Goal: Task Accomplishment & Management: Manage account settings

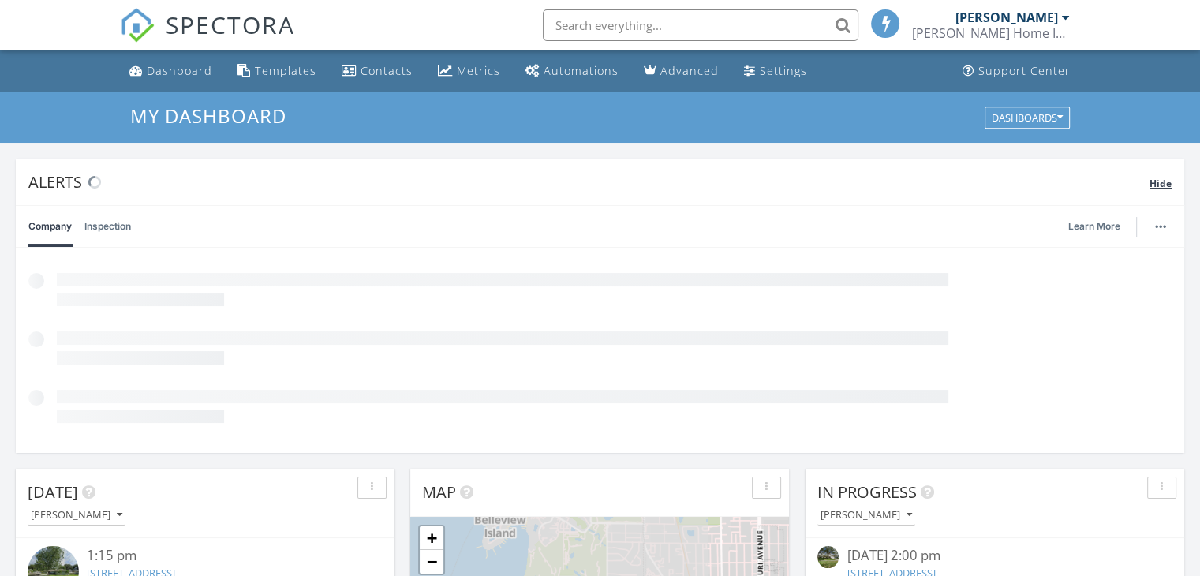
scroll to position [7, 8]
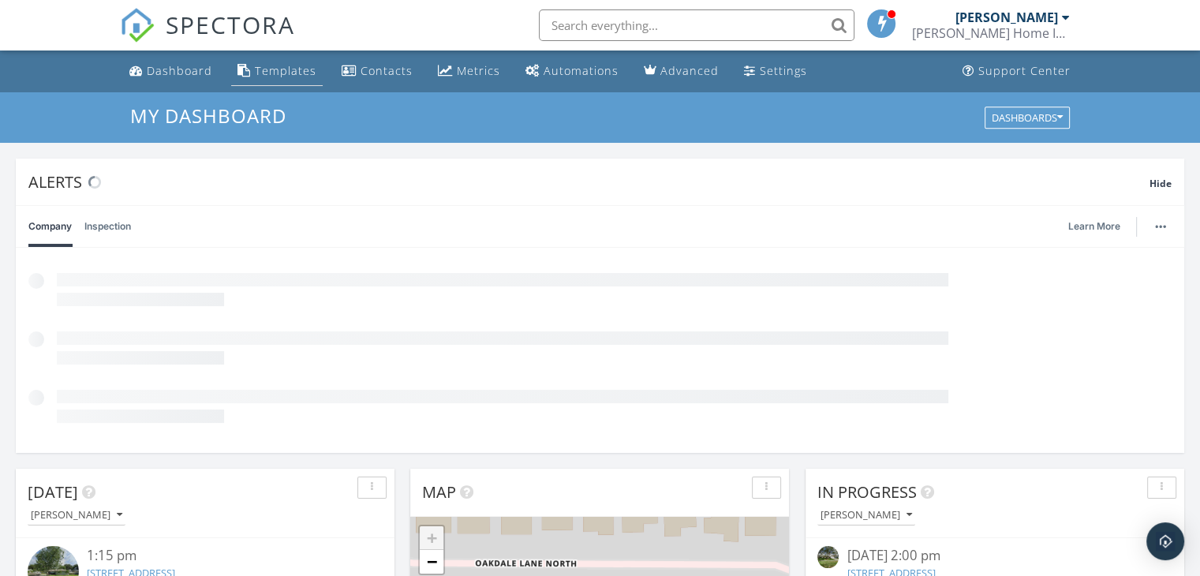
click at [274, 65] on div "Templates" at bounding box center [286, 70] width 62 height 15
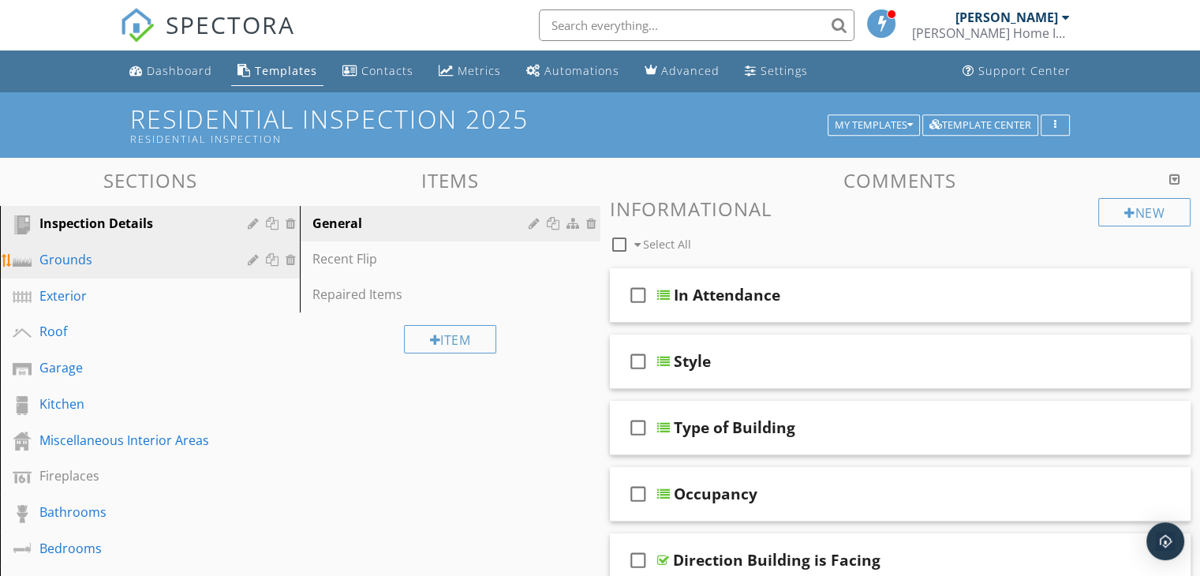
click at [69, 263] on div "Grounds" at bounding box center [131, 259] width 185 height 19
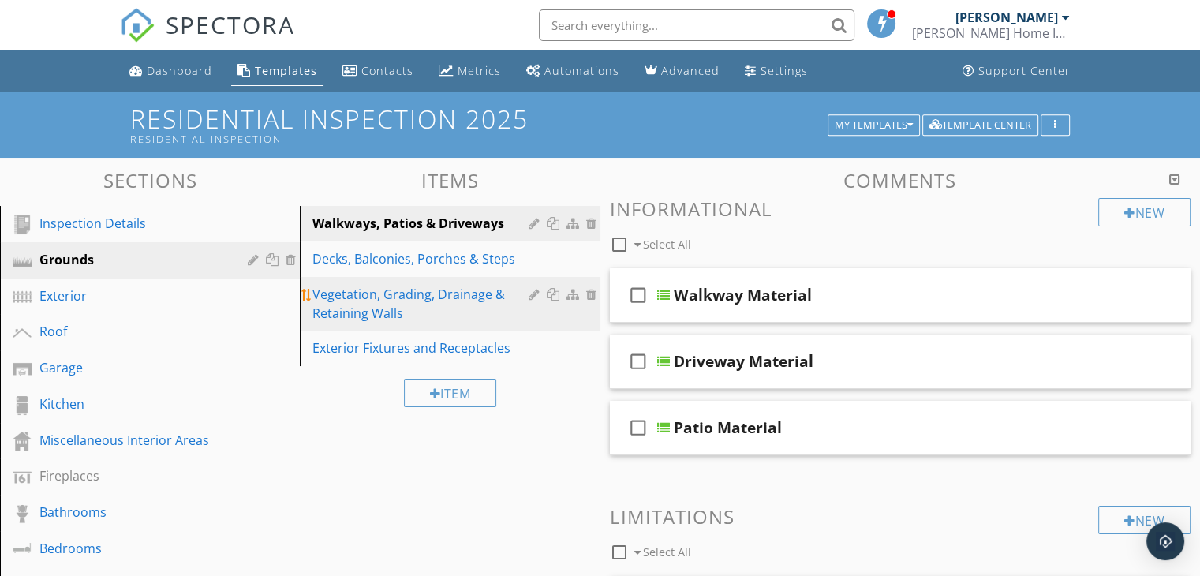
click at [388, 288] on div "Vegetation, Grading, Drainage & Retaining Walls" at bounding box center [422, 304] width 220 height 38
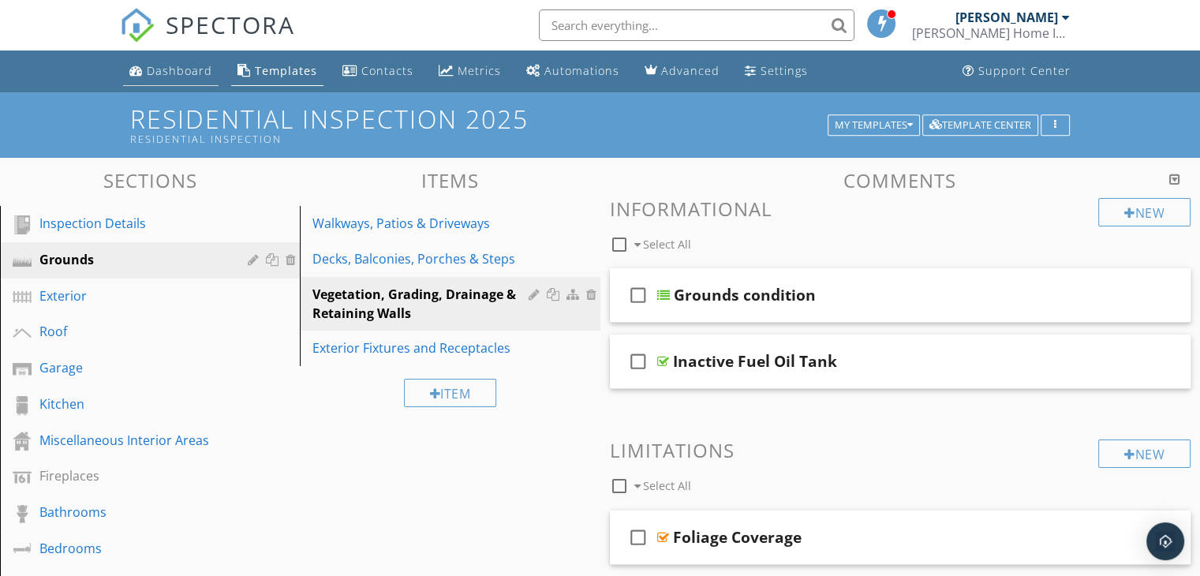
click at [176, 70] on div "Dashboard" at bounding box center [179, 70] width 65 height 15
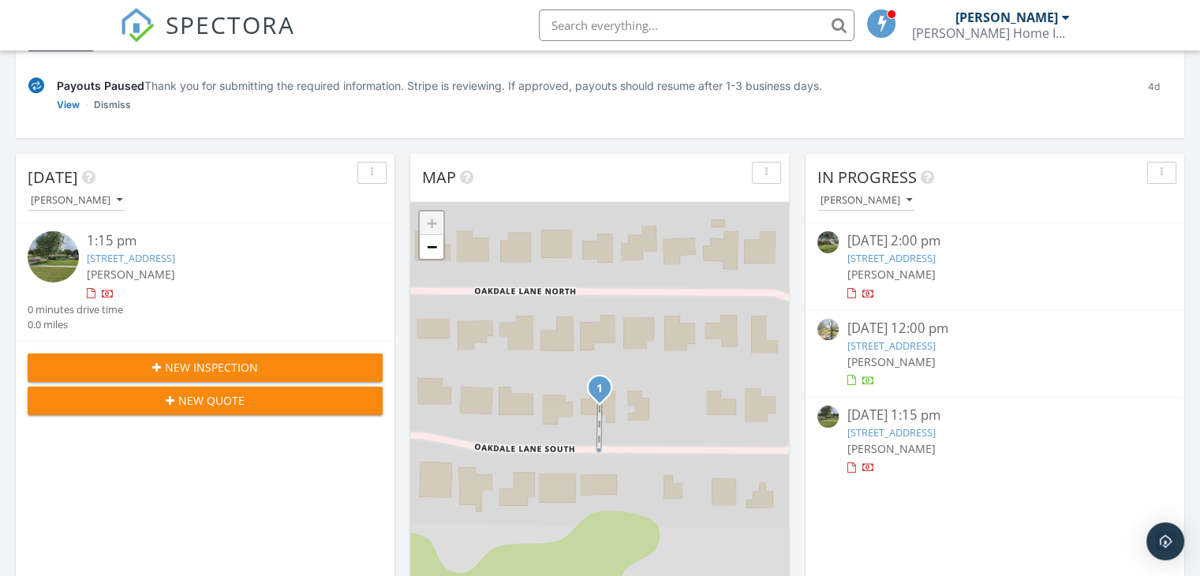
scroll to position [158, 0]
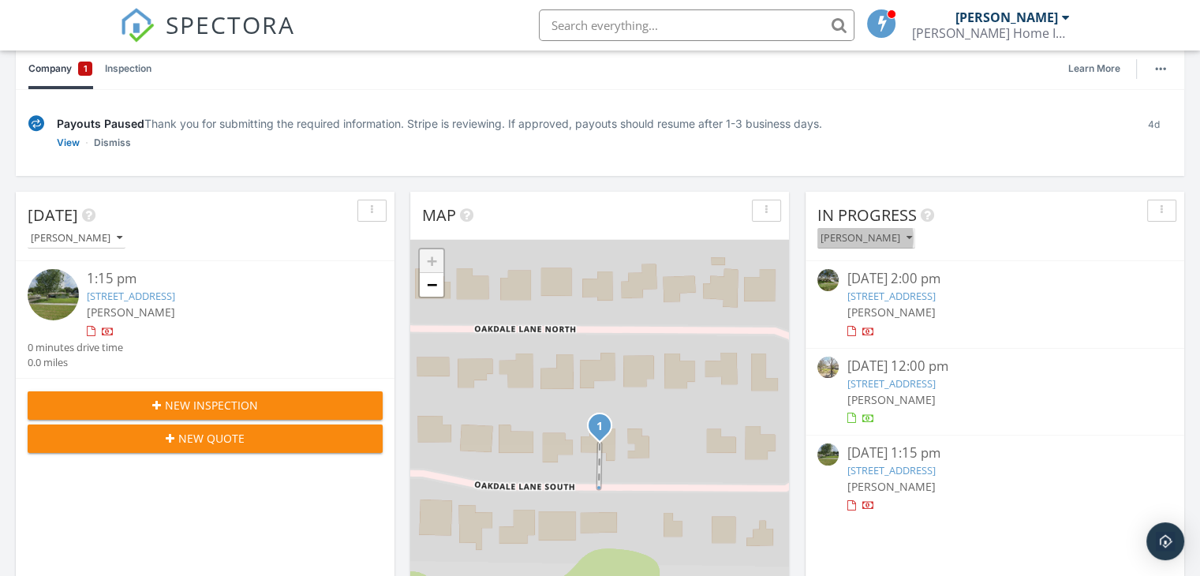
click at [906, 237] on icon "button" at bounding box center [909, 238] width 6 height 11
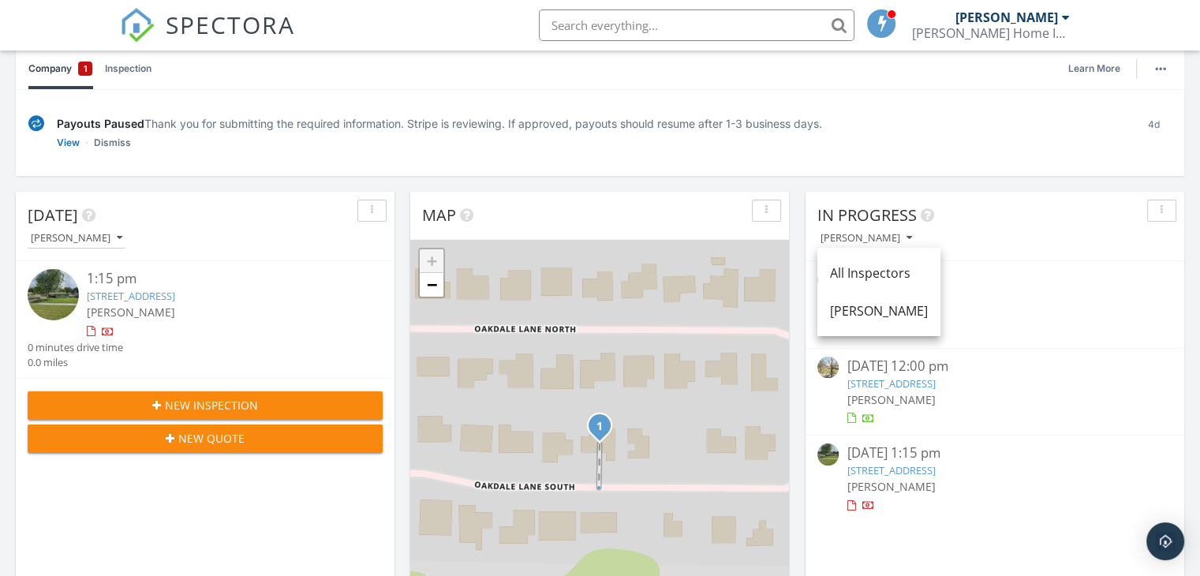
drag, startPoint x: 1068, startPoint y: 243, endPoint x: 1044, endPoint y: 229, distance: 27.6
click at [1063, 241] on div "[PERSON_NAME]" at bounding box center [1000, 237] width 367 height 21
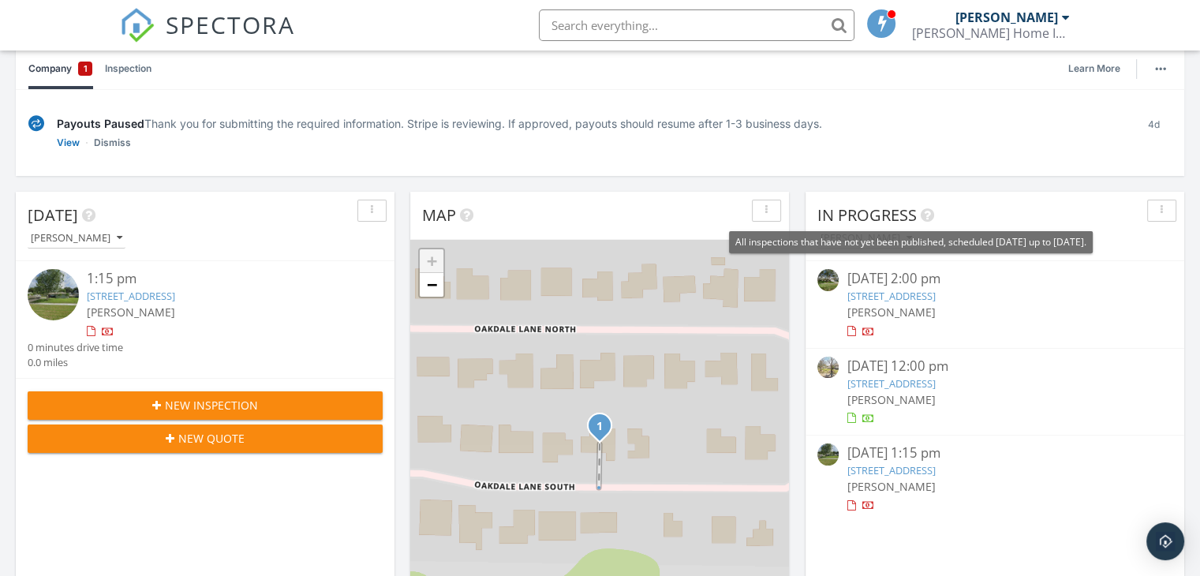
click at [927, 211] on icon at bounding box center [926, 215] width 13 height 16
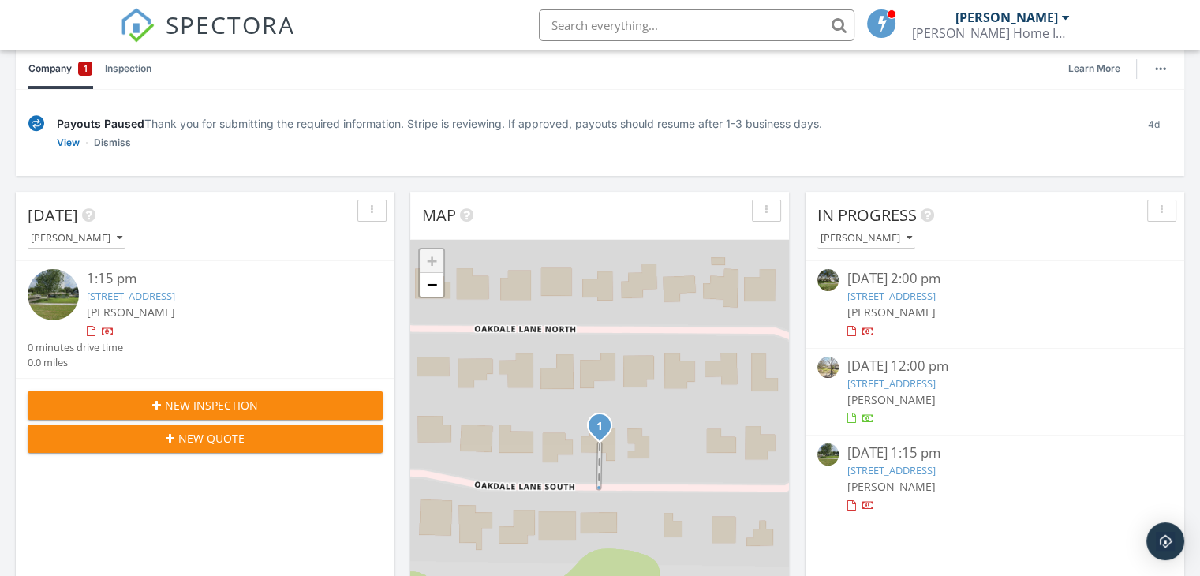
click at [1155, 349] on div "09/22/25 12:00 pm 180 4th NW, Largo, FL 33770 Joseph Turner" at bounding box center [994, 392] width 379 height 87
click at [1157, 206] on div "button" at bounding box center [1161, 210] width 15 height 11
click at [1151, 330] on div "09/19/25 2:00 pm 1874 Oakdale Ln n, Clearwater, FL 33764 Joseph Turner" at bounding box center [994, 304] width 355 height 70
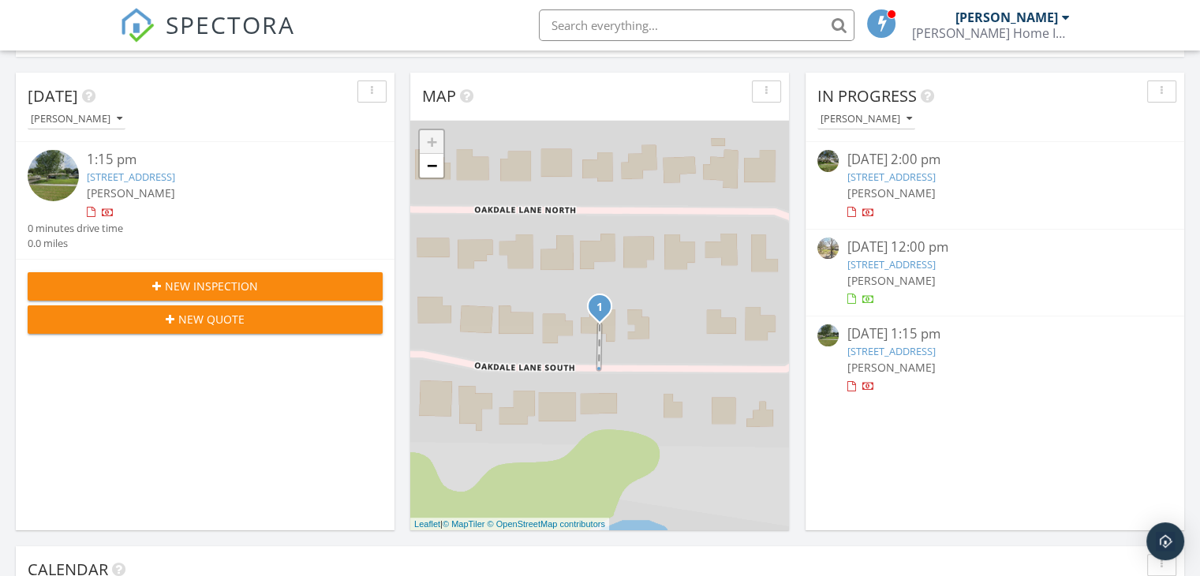
scroll to position [158, 0]
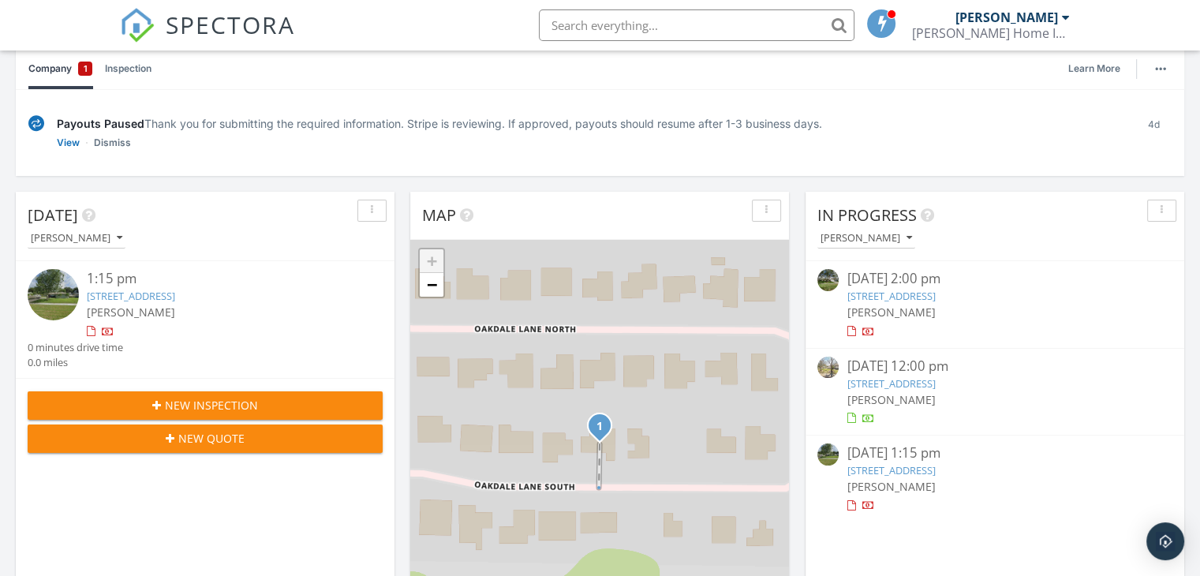
drag, startPoint x: 896, startPoint y: 278, endPoint x: 889, endPoint y: 297, distance: 20.2
drag, startPoint x: 889, startPoint y: 297, endPoint x: 1083, endPoint y: 341, distance: 198.8
click at [1083, 341] on div "09/19/25 2:00 pm 1874 Oakdale Ln n, Clearwater, FL 33764 Joseph Turner" at bounding box center [994, 304] width 379 height 87
click at [953, 285] on div "09/19/25 2:00 pm" at bounding box center [994, 279] width 296 height 20
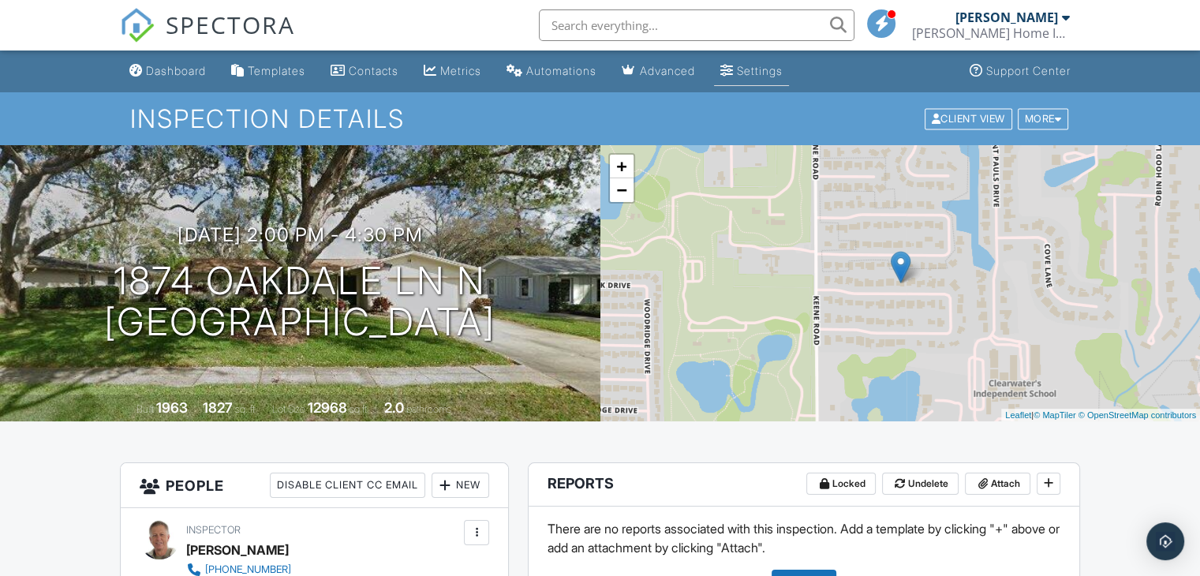
click at [782, 68] on div "Settings" at bounding box center [760, 70] width 46 height 13
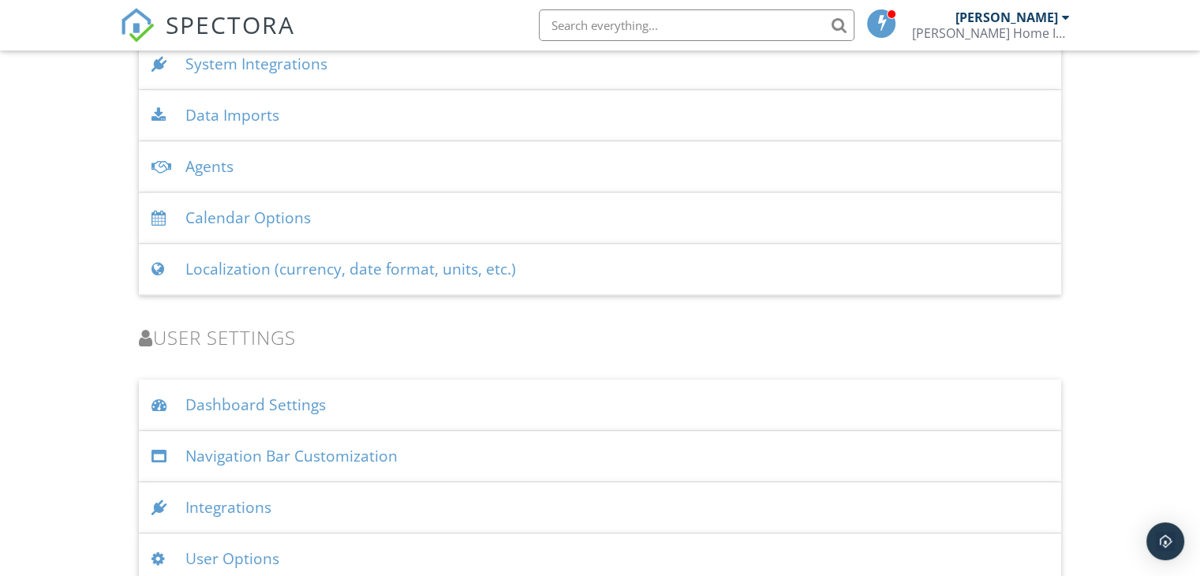
scroll to position [2099, 0]
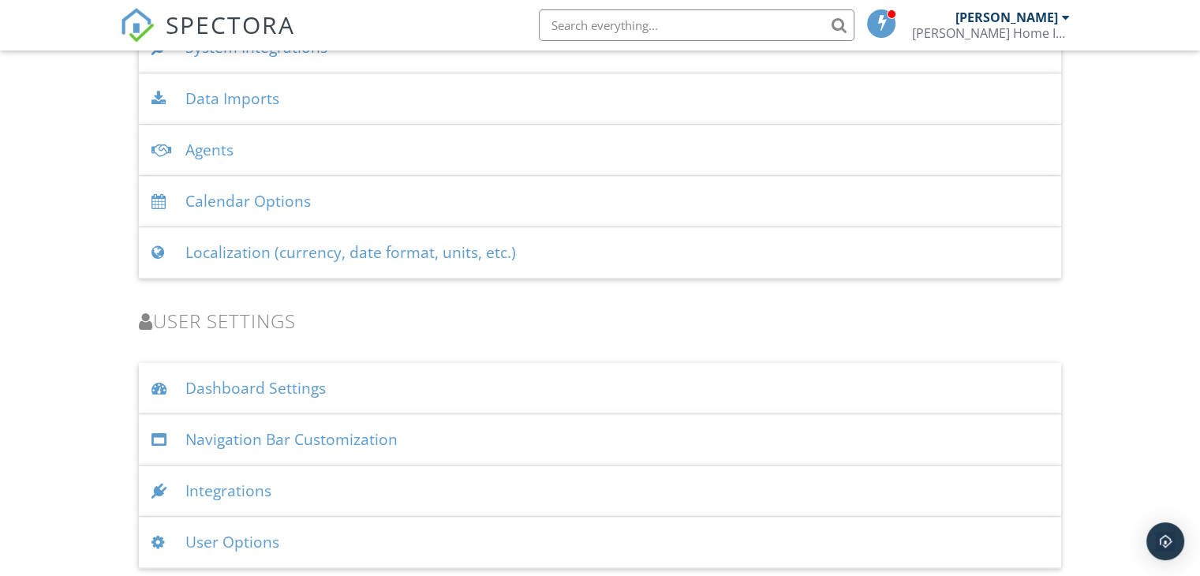
click at [159, 535] on div at bounding box center [161, 542] width 21 height 15
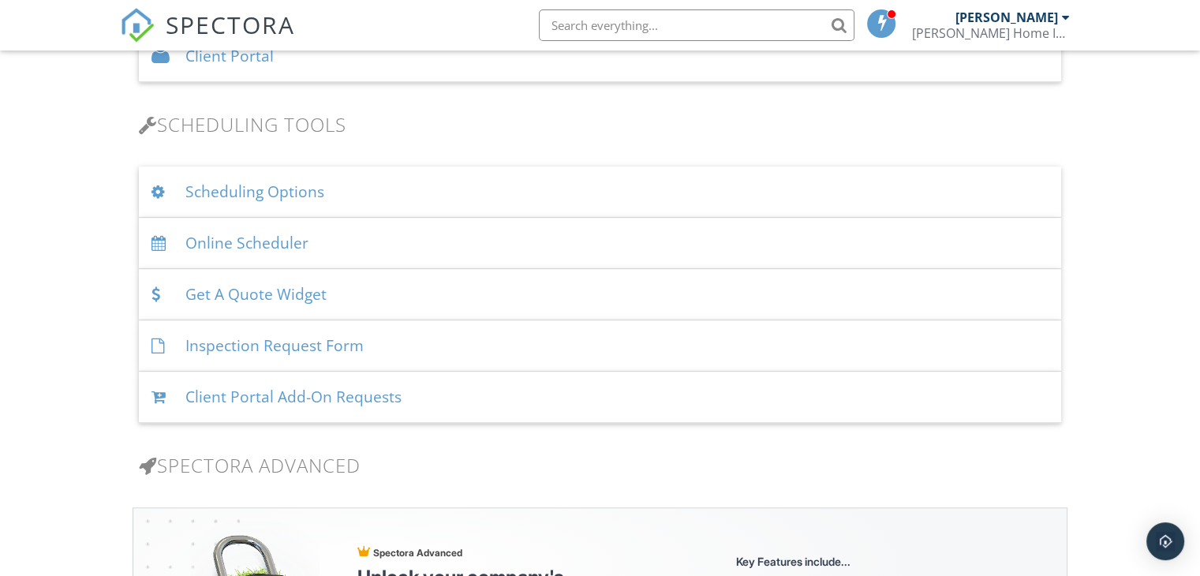
scroll to position [489, 0]
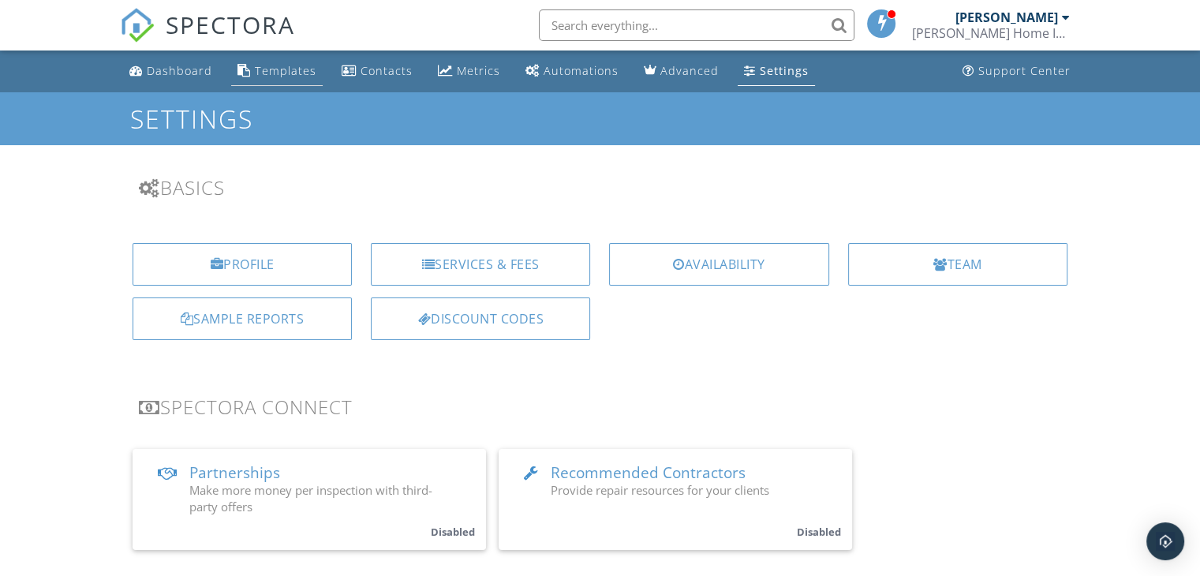
click at [286, 69] on div "Templates" at bounding box center [286, 70] width 62 height 15
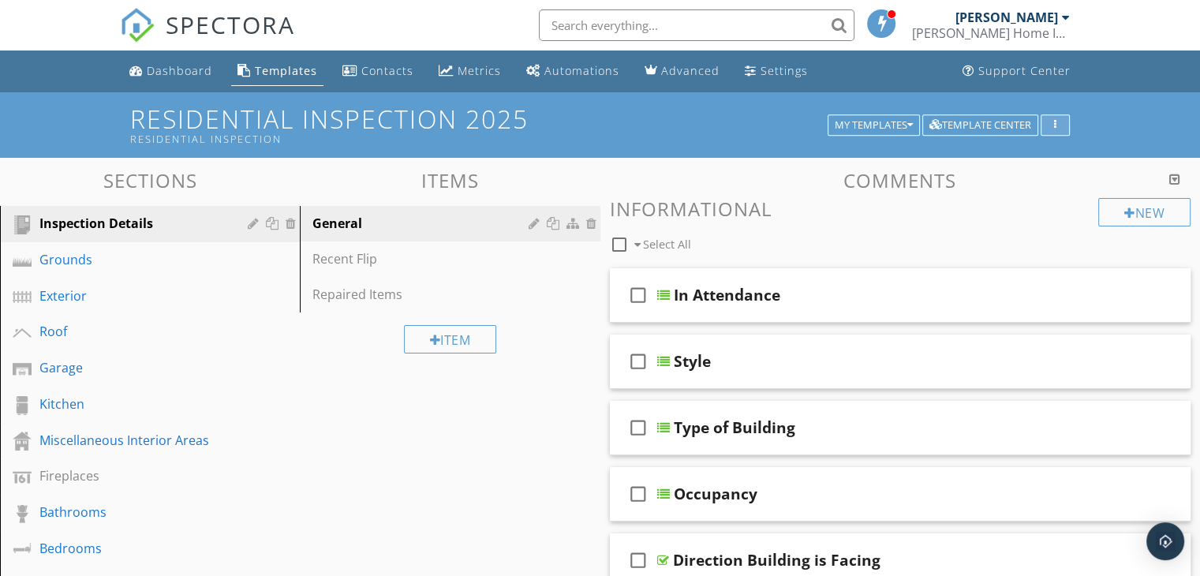
click at [1052, 129] on div "button" at bounding box center [1054, 125] width 15 height 11
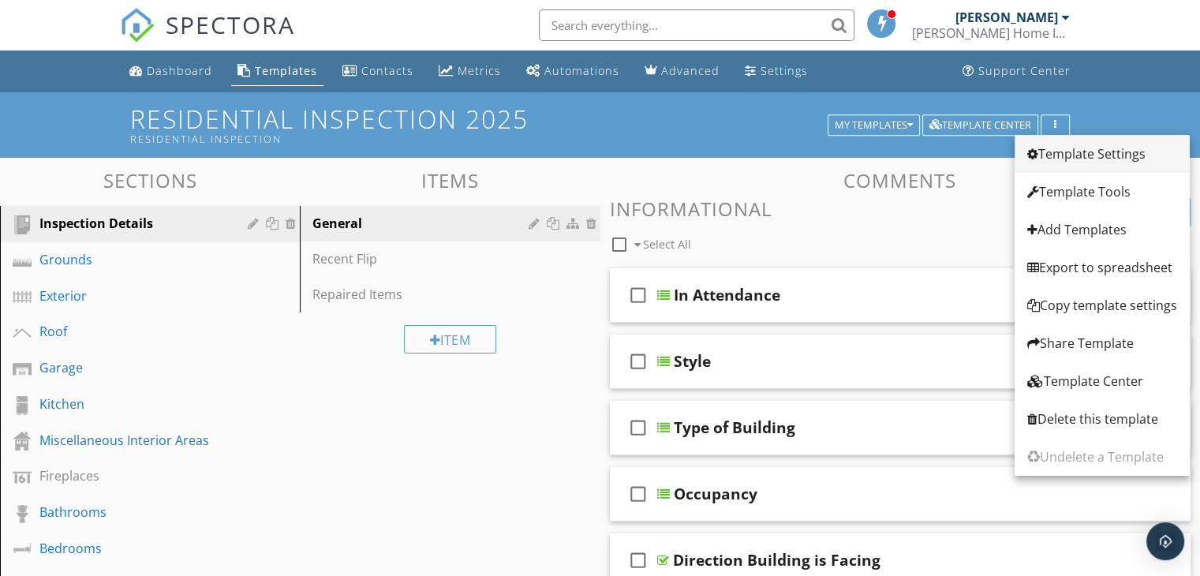
click at [1094, 151] on div "Template Settings" at bounding box center [1102, 153] width 150 height 19
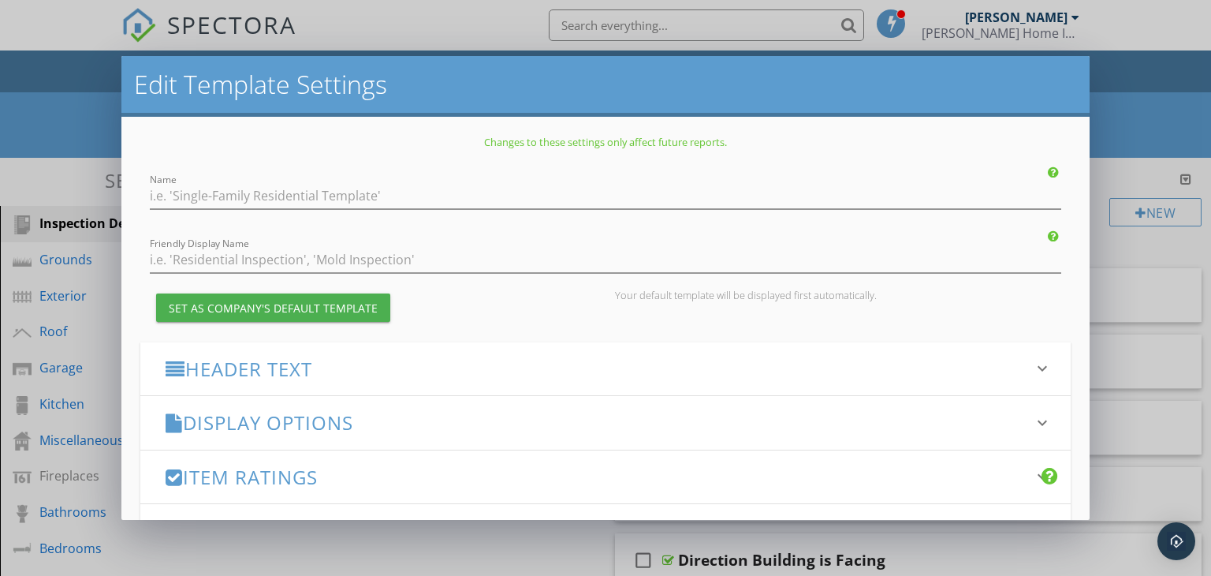
type input "Residential Inspection 2025"
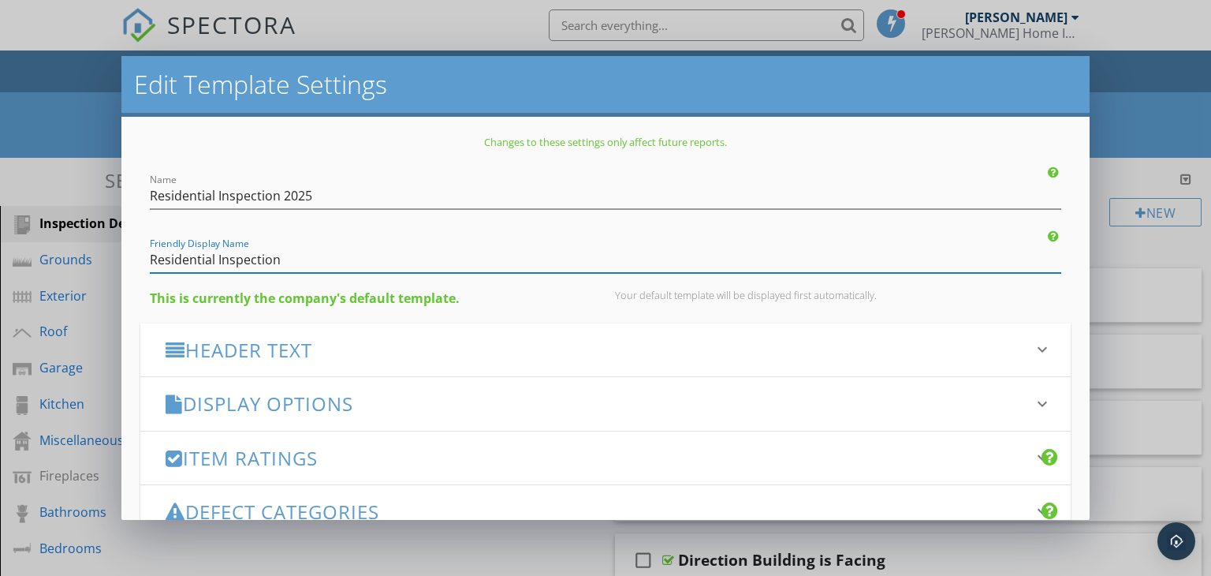
click at [303, 261] on input "Residential Inspection" at bounding box center [606, 260] width 912 height 26
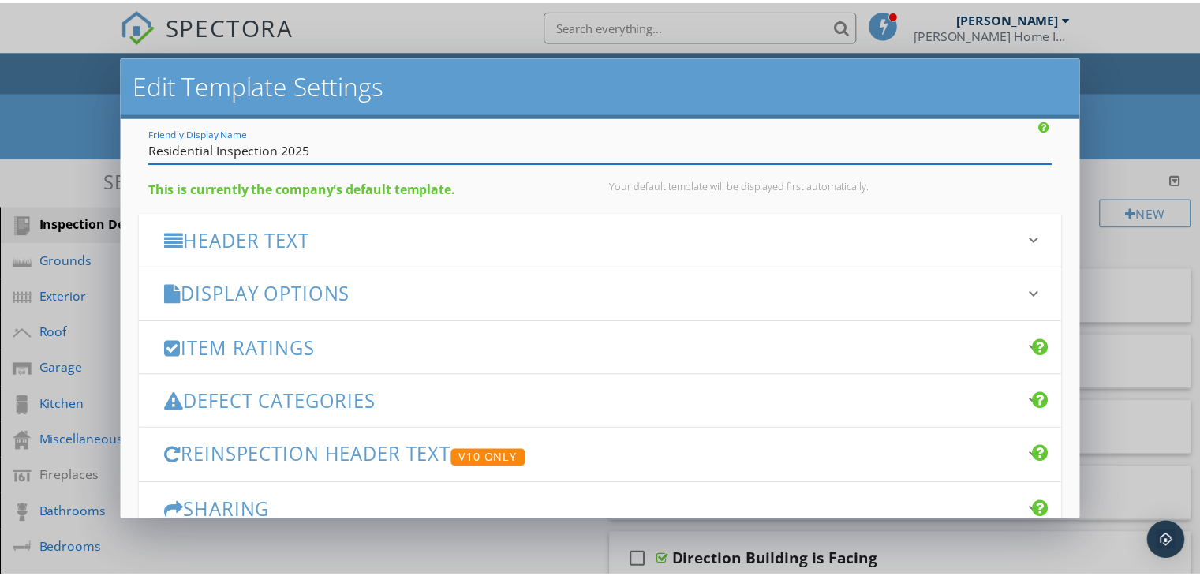
scroll to position [207, 0]
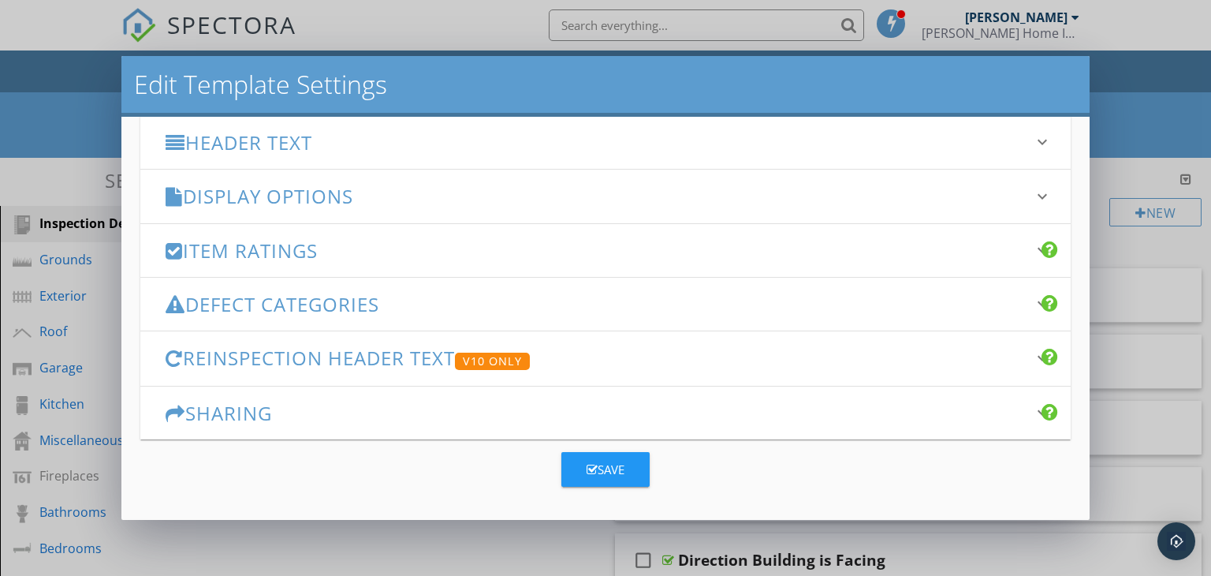
type input "Residential Inspection 2025"
click at [603, 466] on div "Save" at bounding box center [606, 470] width 38 height 18
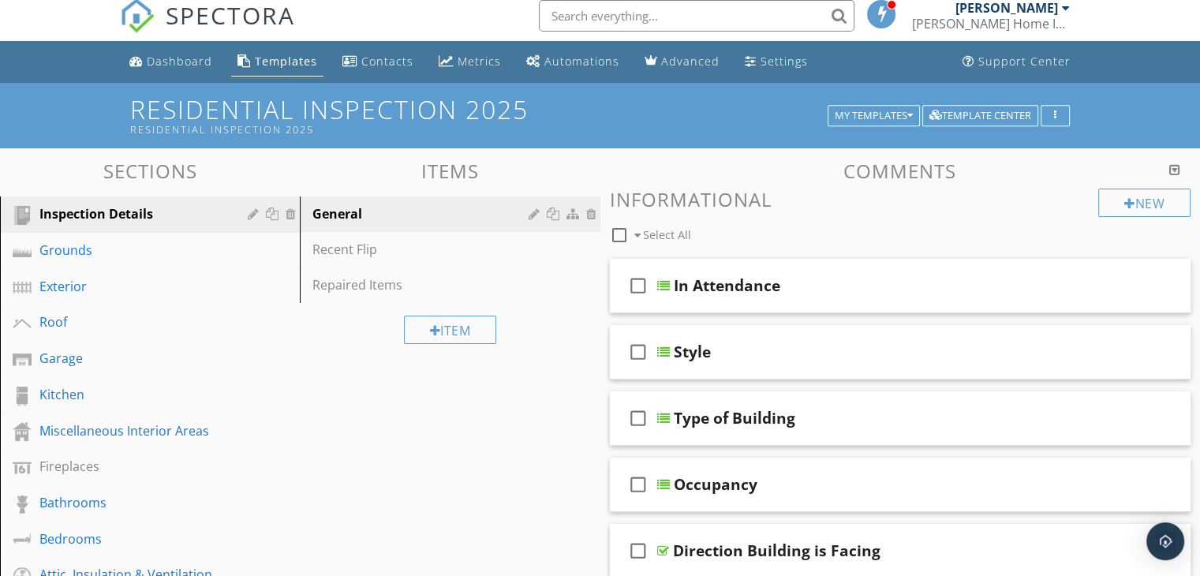
scroll to position [0, 0]
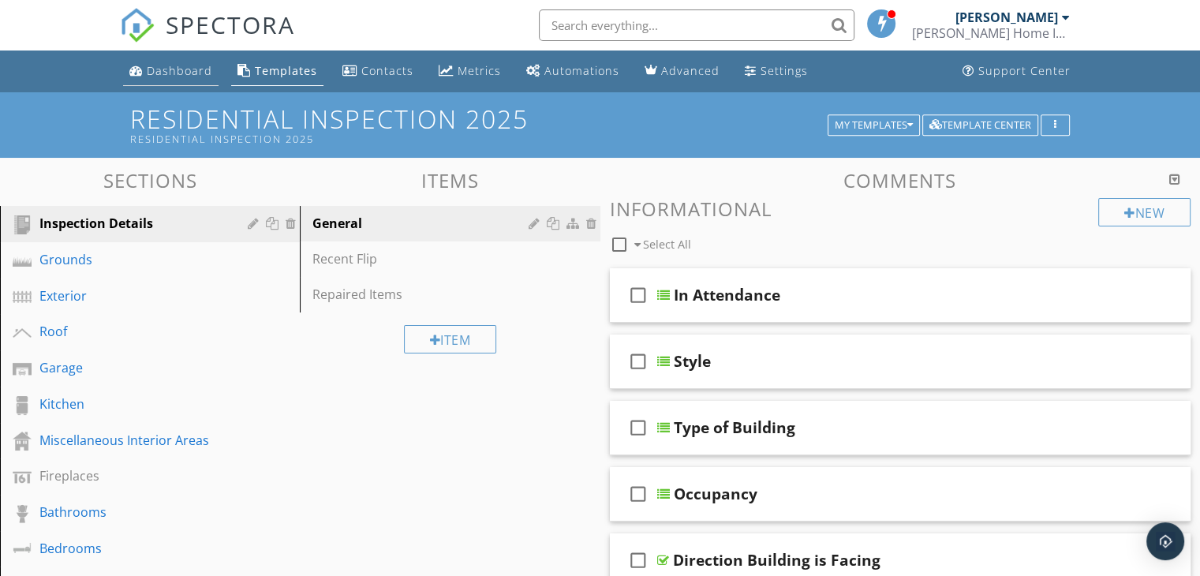
click at [174, 67] on div "Dashboard" at bounding box center [179, 70] width 65 height 15
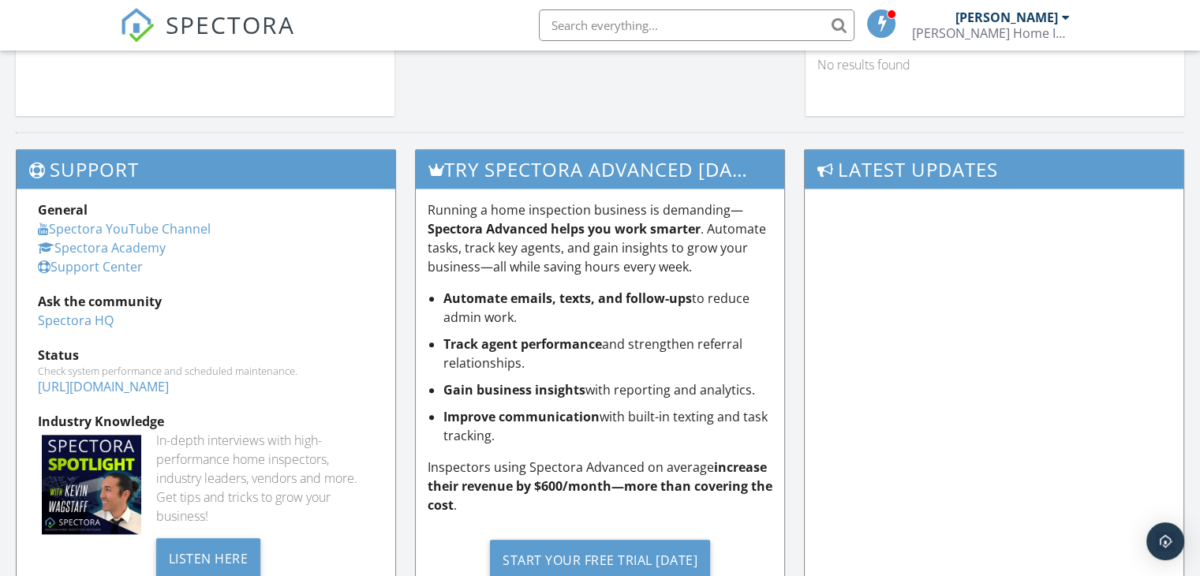
scroll to position [1735, 0]
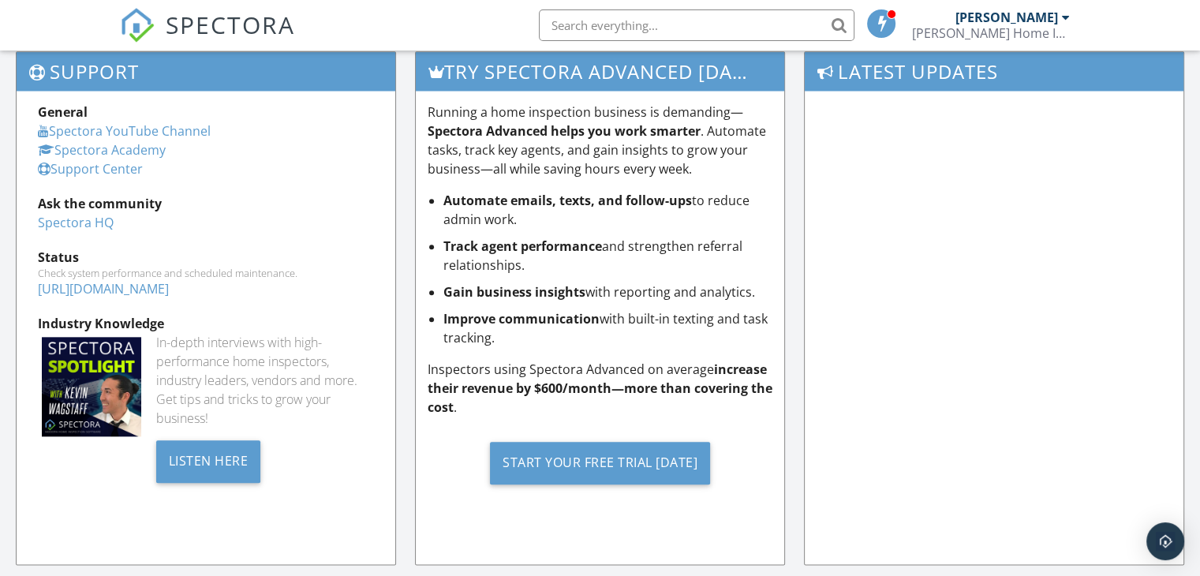
click at [129, 144] on link "Spectora Academy" at bounding box center [102, 149] width 128 height 17
